Goal: Task Accomplishment & Management: Manage account settings

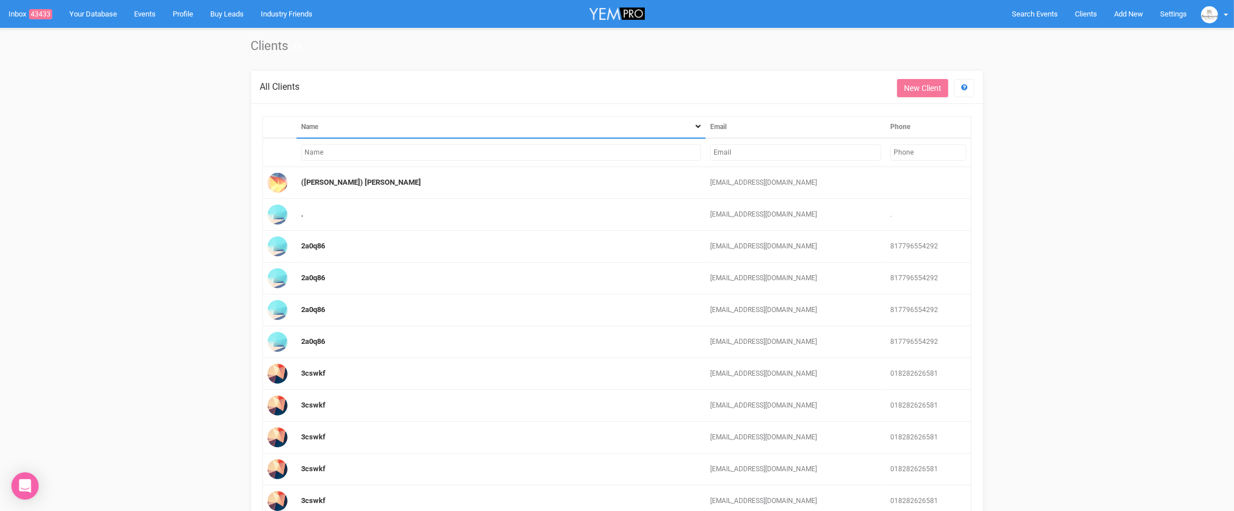
click at [735, 152] on input "text" at bounding box center [795, 152] width 171 height 16
paste input "[EMAIL_ADDRESS][PERSON_NAME][DOMAIN_NAME]"
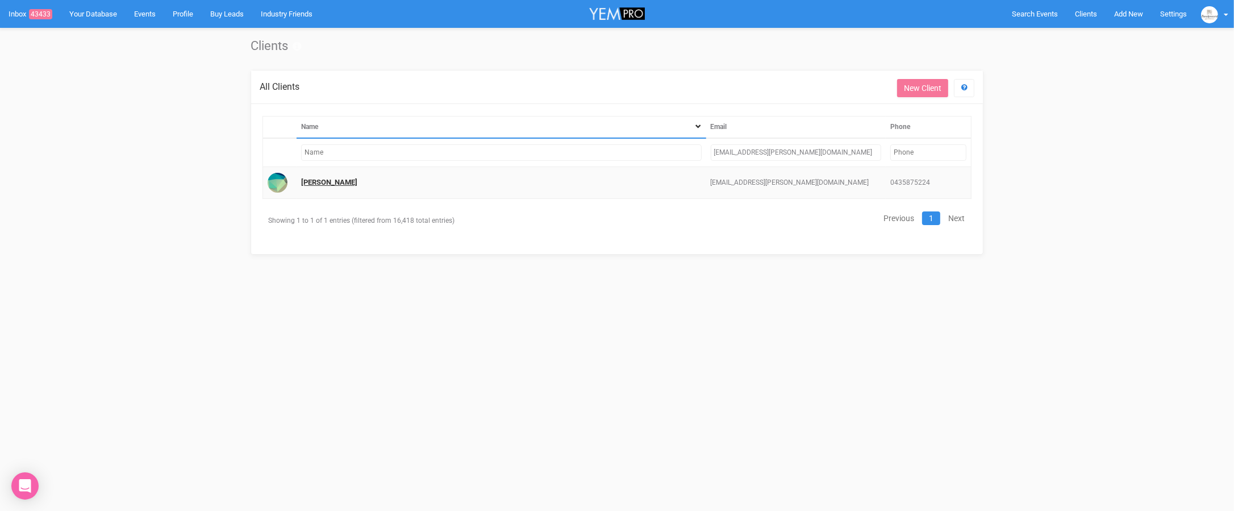
type input "[EMAIL_ADDRESS][PERSON_NAME][DOMAIN_NAME]"
click at [335, 183] on link "[PERSON_NAME]" at bounding box center [329, 182] width 56 height 9
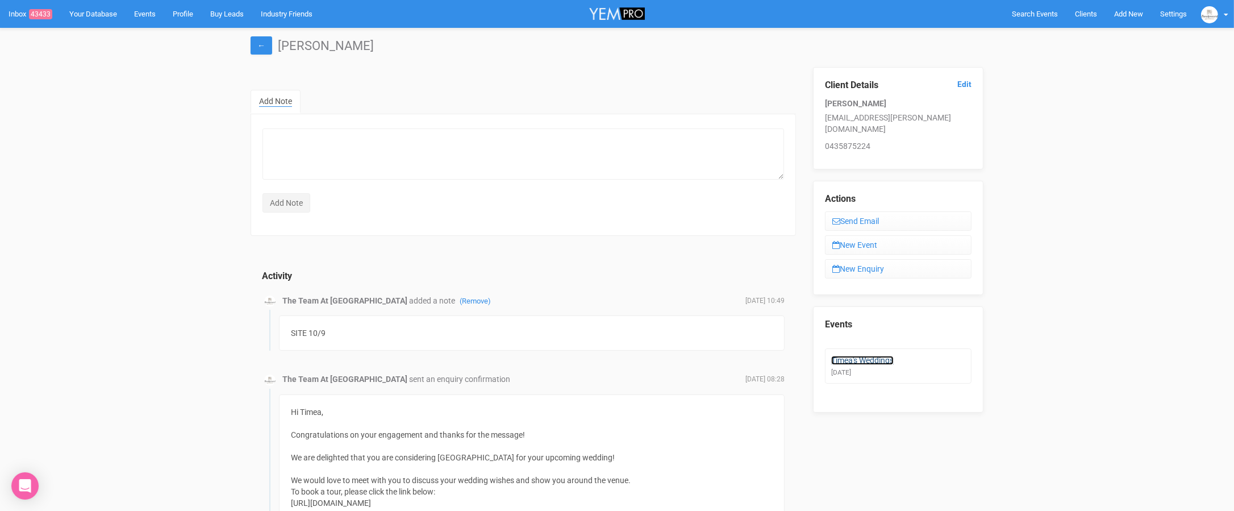
click at [879, 356] on link "Timea's Weddings" at bounding box center [862, 360] width 62 height 9
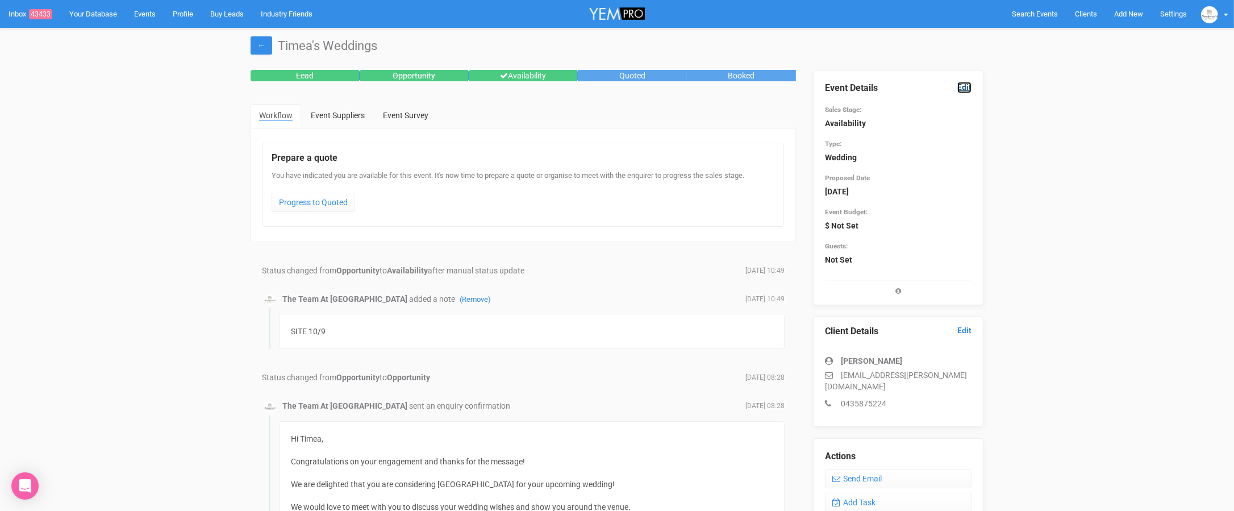
click at [968, 88] on link "Edit" at bounding box center [964, 87] width 14 height 11
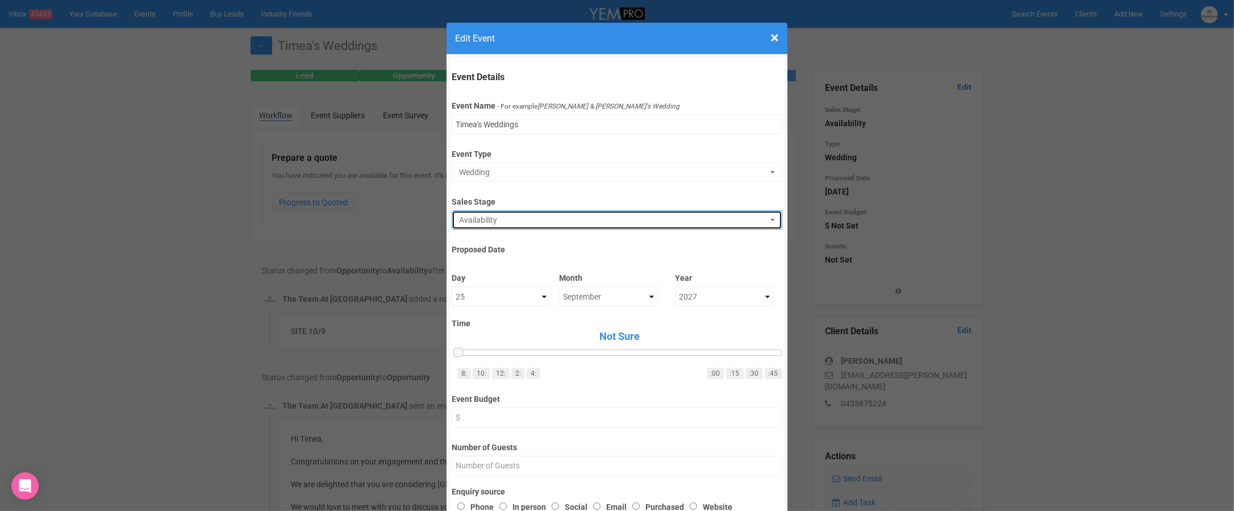
click at [707, 214] on span "Availability" at bounding box center [613, 219] width 308 height 11
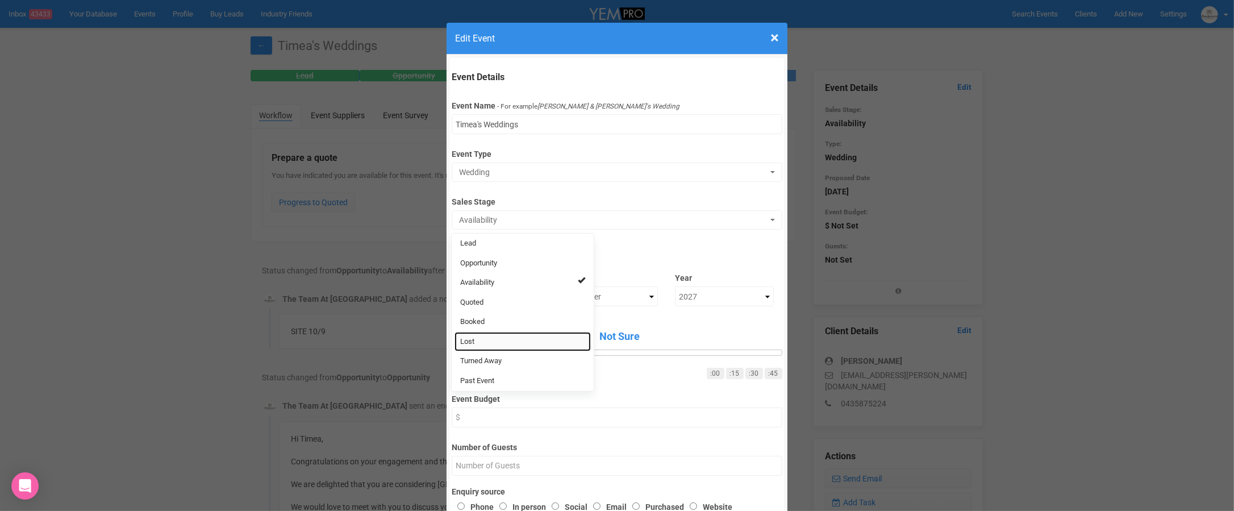
click at [498, 335] on link "Lost" at bounding box center [523, 342] width 136 height 20
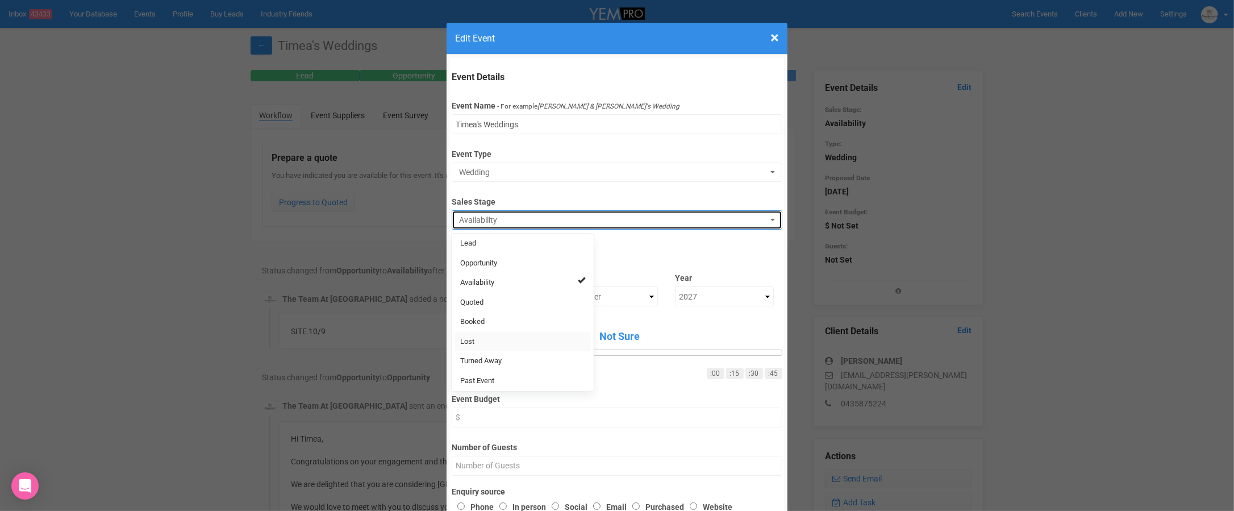
select select "10"
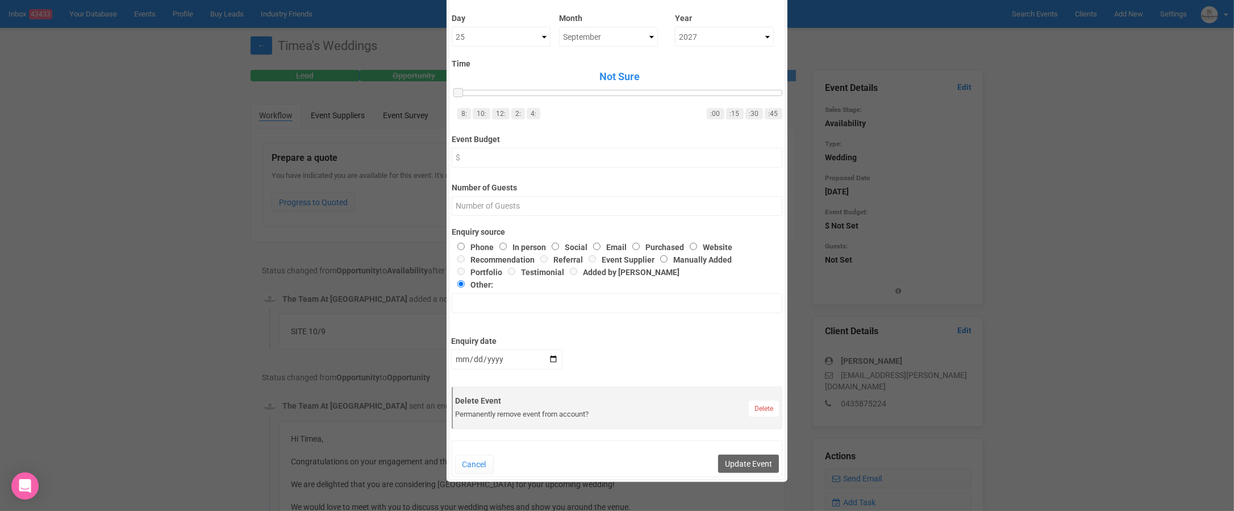
scroll to position [279, 0]
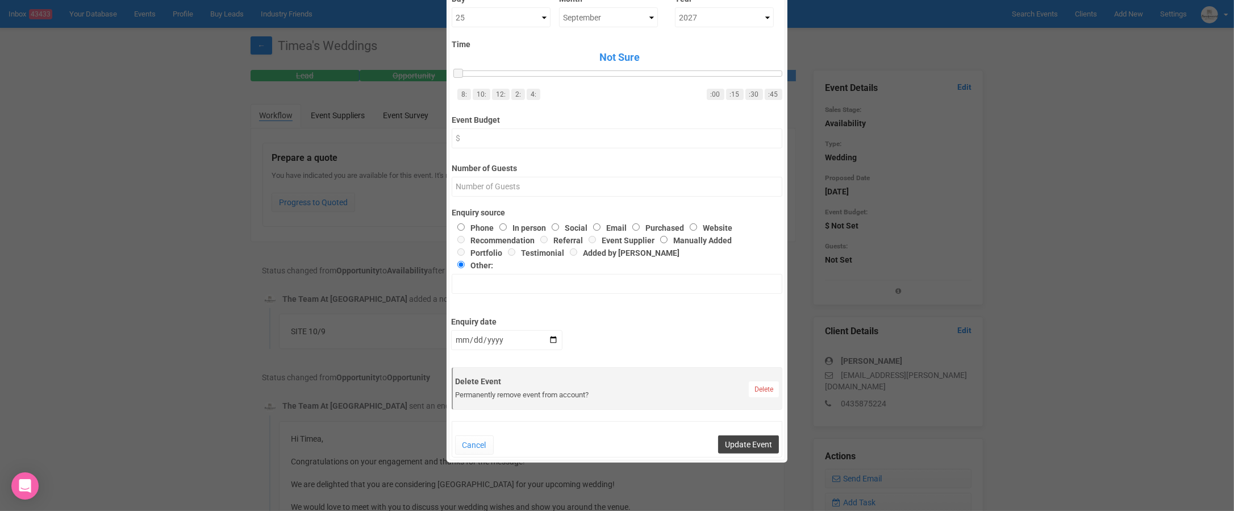
click at [765, 446] on button "Update Event" at bounding box center [748, 444] width 61 height 18
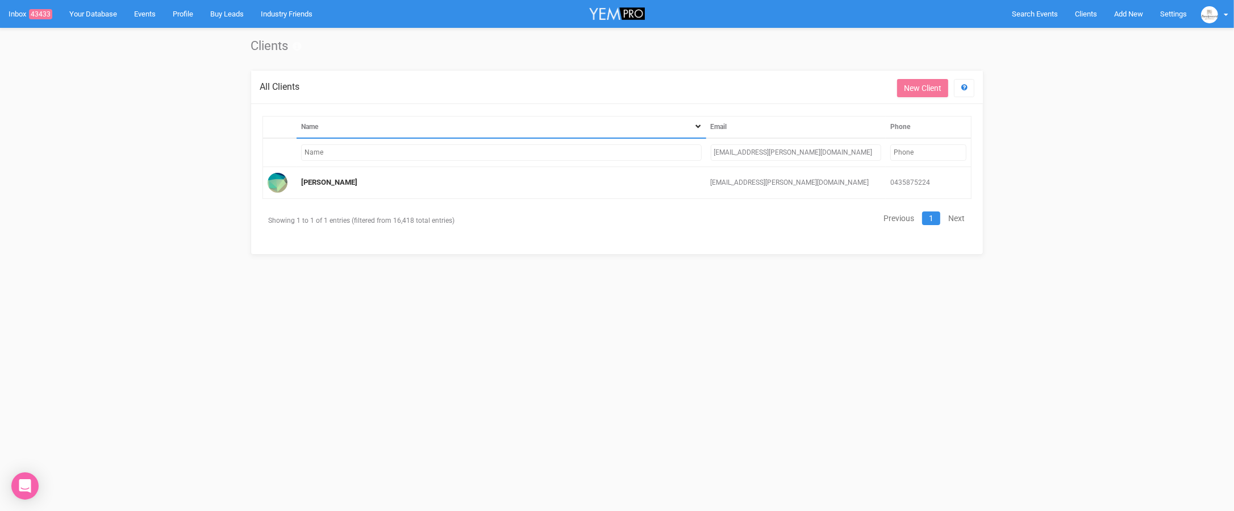
drag, startPoint x: 850, startPoint y: 149, endPoint x: 683, endPoint y: 144, distance: 167.1
click at [683, 144] on tr "[EMAIL_ADDRESS][PERSON_NAME][DOMAIN_NAME]" at bounding box center [617, 152] width 708 height 29
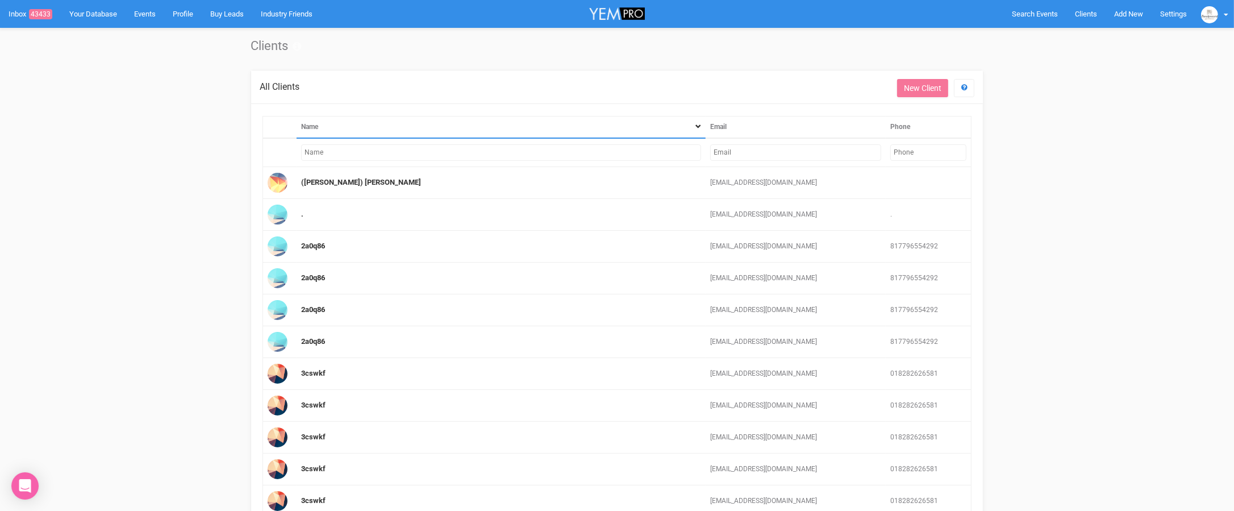
paste input "[EMAIL_ADDRESS][DOMAIN_NAME]"
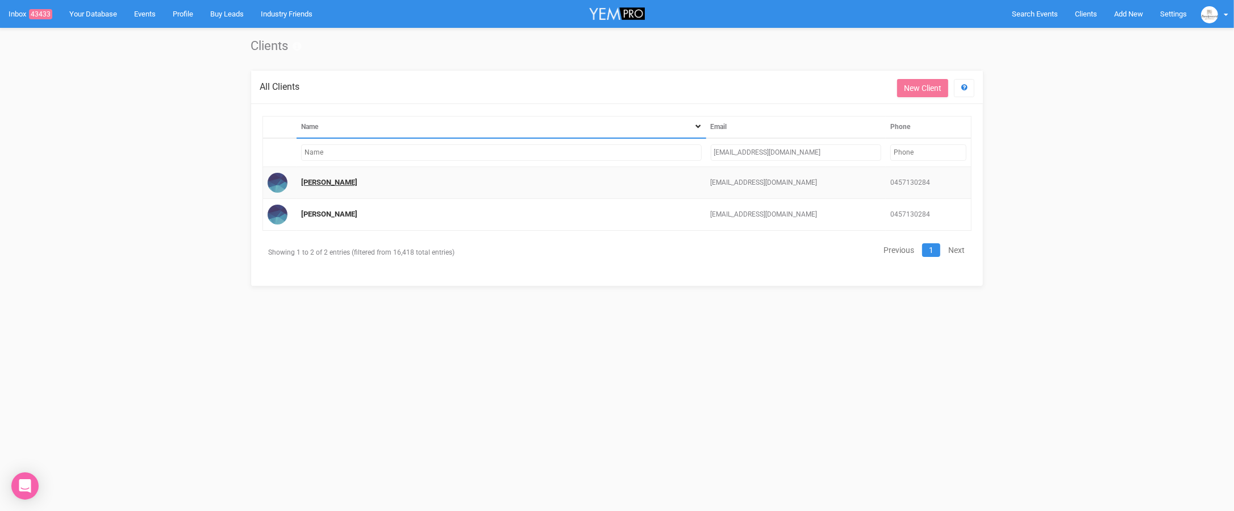
type input "[EMAIL_ADDRESS][DOMAIN_NAME]"
click at [325, 179] on link "[PERSON_NAME]" at bounding box center [329, 182] width 56 height 9
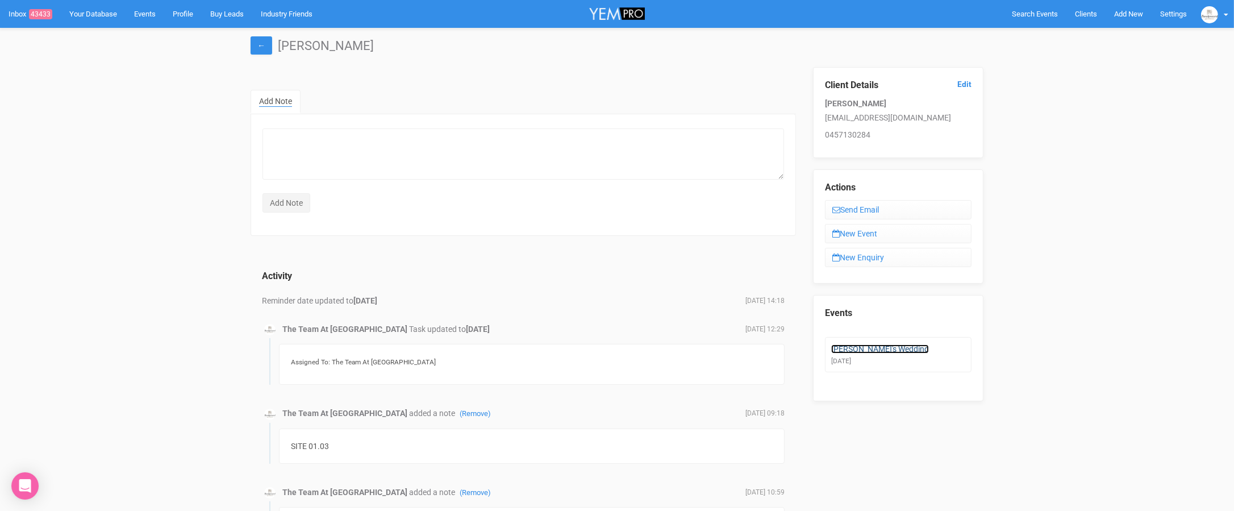
click at [875, 345] on link "[PERSON_NAME]'s Wedding" at bounding box center [880, 348] width 98 height 9
